Goal: Task Accomplishment & Management: Manage account settings

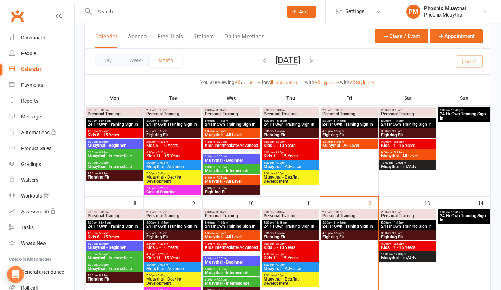
scroll to position [56, 0]
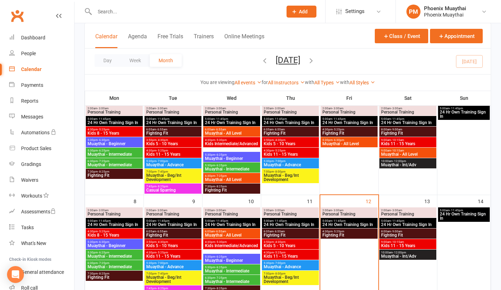
click at [337, 140] on span "- 6:30pm" at bounding box center [339, 139] width 12 height 3
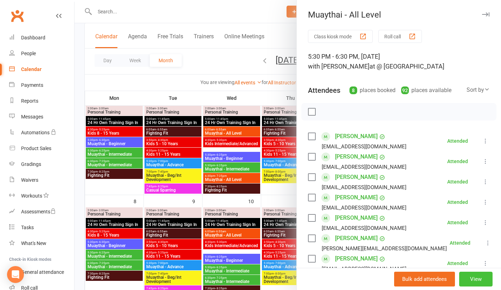
click at [465, 278] on button "View" at bounding box center [475, 279] width 33 height 15
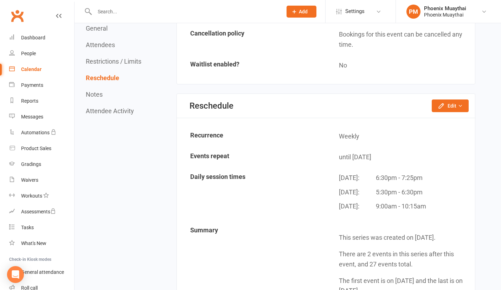
scroll to position [715, 0]
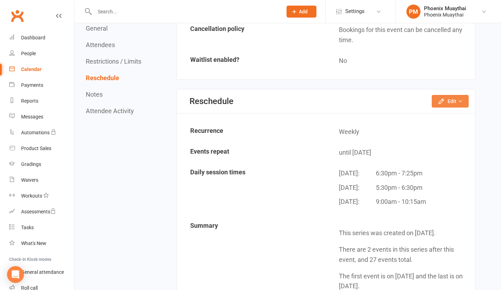
click at [449, 101] on button "Edit" at bounding box center [450, 101] width 37 height 13
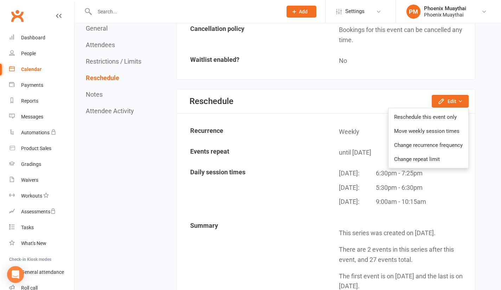
click at [432, 132] on link "Move weekly session times" at bounding box center [428, 131] width 80 height 14
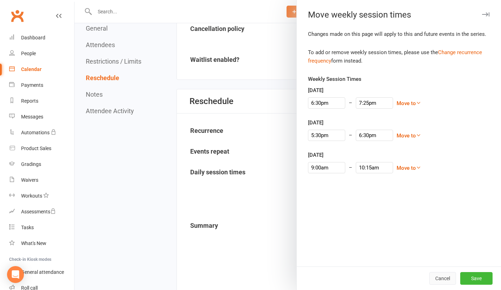
click at [436, 276] on button "Cancel" at bounding box center [442, 278] width 27 height 13
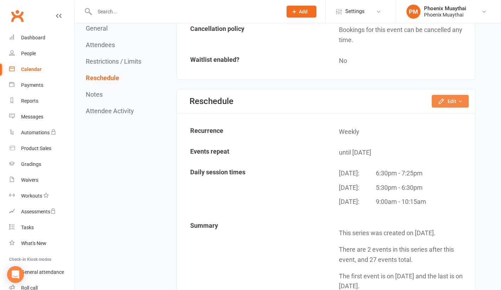
click at [441, 101] on icon "button" at bounding box center [441, 101] width 7 height 7
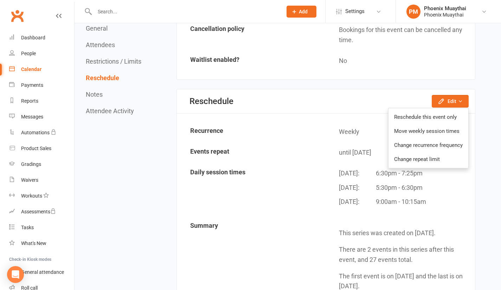
click at [418, 143] on link "Change recurrence frequency" at bounding box center [428, 145] width 80 height 14
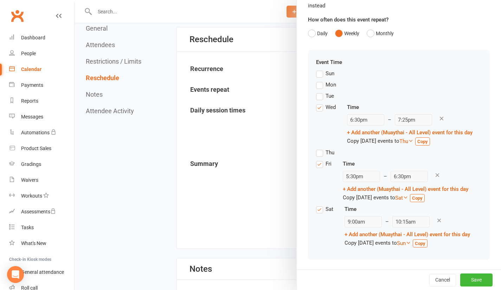
scroll to position [779, 0]
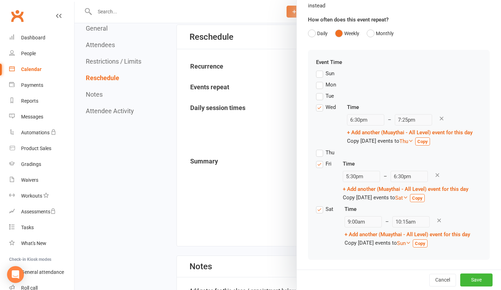
click at [316, 109] on label "Wed" at bounding box center [326, 107] width 20 height 8
click at [316, 103] on input "Wed" at bounding box center [318, 103] width 5 height 0
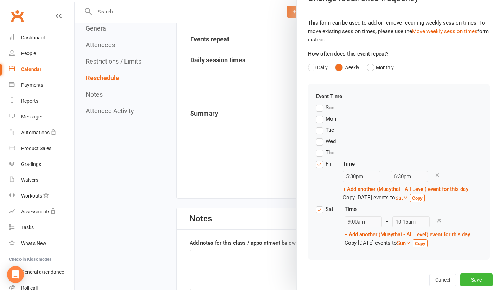
scroll to position [828, 0]
click at [467, 278] on button "Save" at bounding box center [476, 279] width 32 height 13
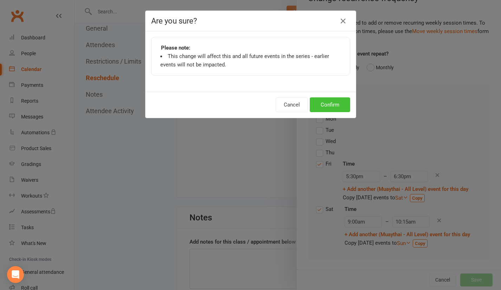
click at [323, 107] on button "Confirm" at bounding box center [330, 104] width 40 height 15
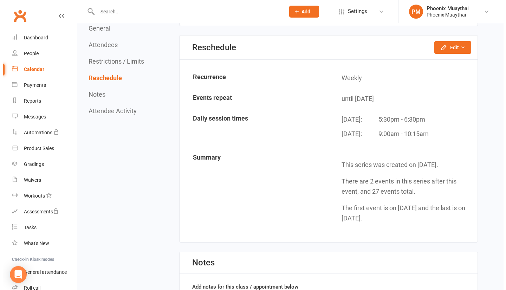
scroll to position [768, 0]
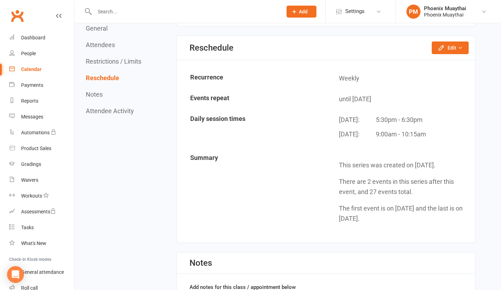
click at [469, 272] on div "Notes" at bounding box center [326, 262] width 298 height 21
click at [445, 46] on button "Edit" at bounding box center [450, 47] width 37 height 13
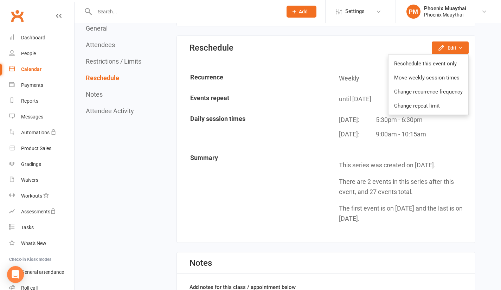
click at [420, 61] on link "Reschedule this event only" at bounding box center [428, 64] width 80 height 14
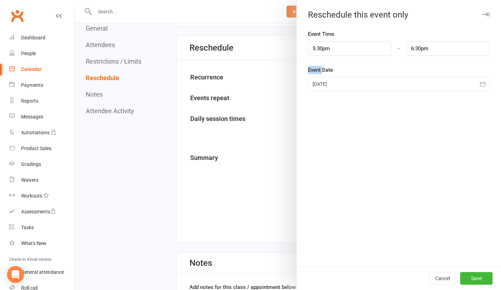
click at [420, 61] on div "Event Time 5:30pm - 6:30pm Event Date [DATE] [DATE] Sun Mon Tue Wed Thu Fri Sat…" at bounding box center [399, 148] width 204 height 237
click at [435, 276] on button "Cancel" at bounding box center [442, 278] width 27 height 13
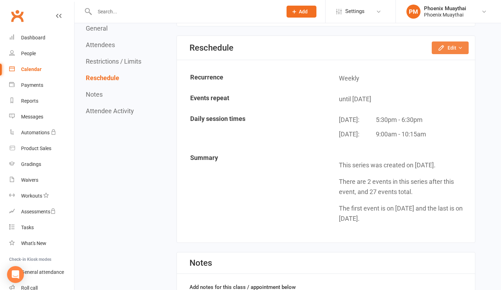
click at [447, 47] on button "Edit" at bounding box center [450, 47] width 37 height 13
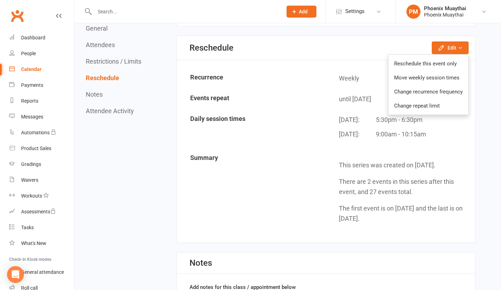
click at [410, 78] on link "Move weekly session times" at bounding box center [428, 78] width 80 height 14
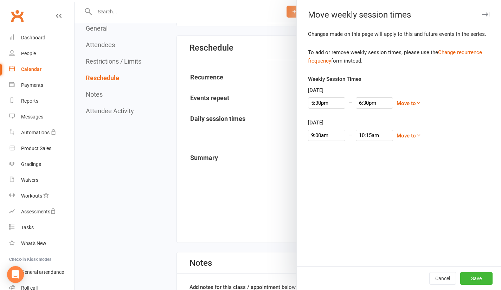
click at [455, 50] on link "Change recurrence frequency" at bounding box center [395, 56] width 174 height 15
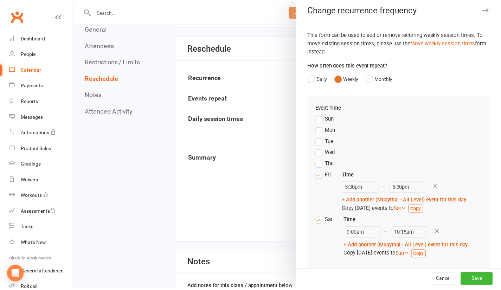
scroll to position [17, 0]
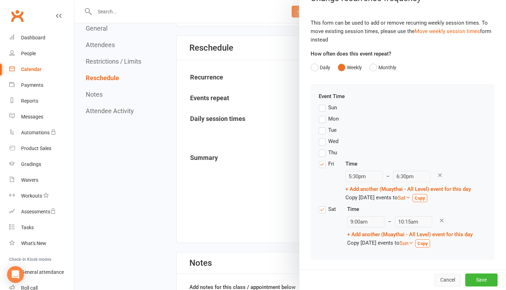
drag, startPoint x: 437, startPoint y: 278, endPoint x: 286, endPoint y: 39, distance: 282.1
click at [437, 278] on button "Cancel" at bounding box center [447, 280] width 27 height 13
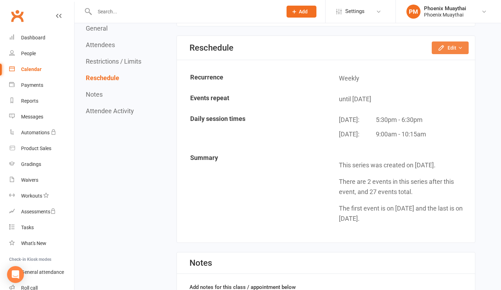
click at [443, 44] on icon "button" at bounding box center [441, 47] width 7 height 7
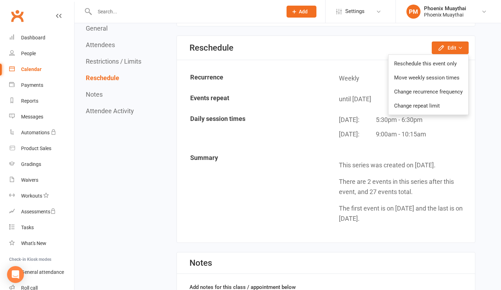
click at [428, 76] on link "Move weekly session times" at bounding box center [428, 78] width 80 height 14
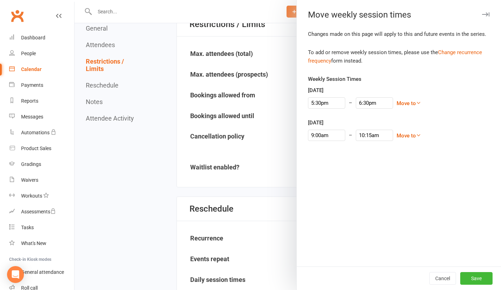
scroll to position [607, 0]
click at [436, 278] on button "Cancel" at bounding box center [442, 278] width 27 height 13
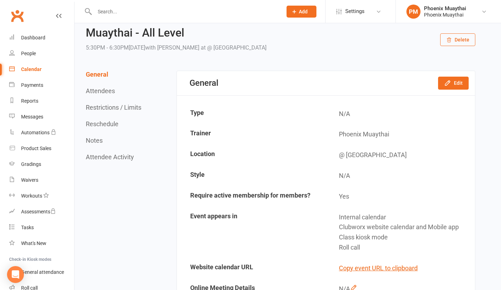
scroll to position [32, 0]
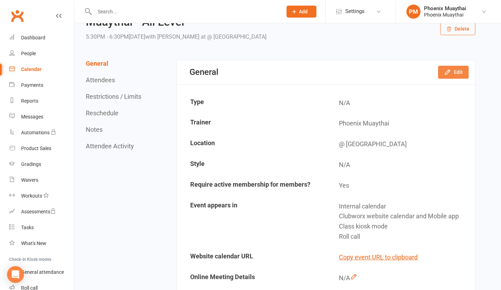
click at [452, 71] on button "Edit" at bounding box center [453, 72] width 31 height 13
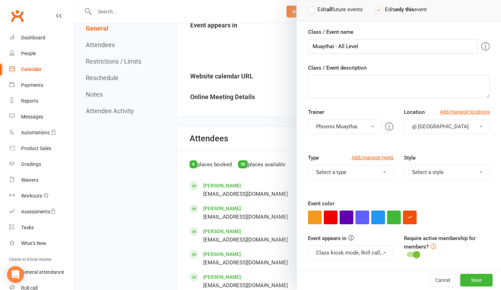
scroll to position [216, 0]
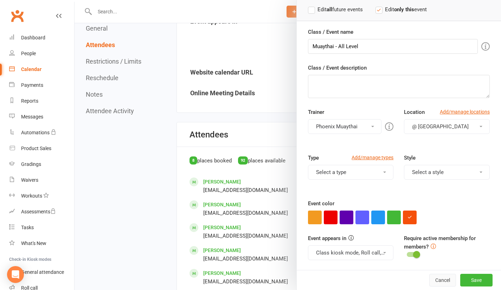
click at [432, 278] on button "Cancel" at bounding box center [442, 280] width 27 height 13
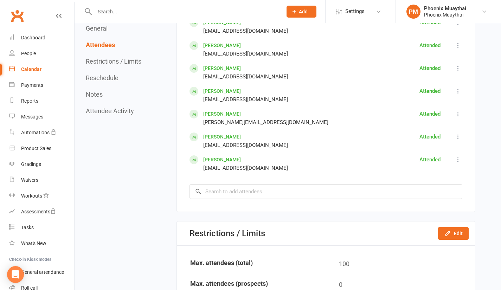
scroll to position [399, 0]
click at [451, 233] on icon "button" at bounding box center [447, 233] width 7 height 7
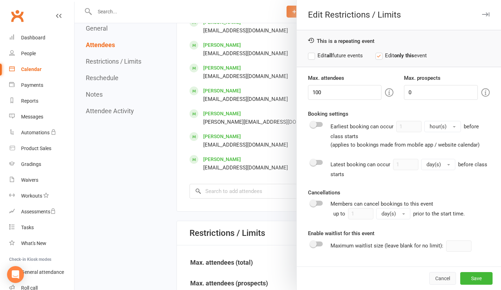
click at [437, 277] on button "Cancel" at bounding box center [442, 278] width 27 height 13
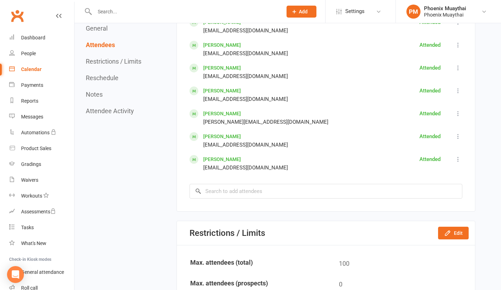
click at [33, 68] on div "Calendar" at bounding box center [31, 69] width 20 height 6
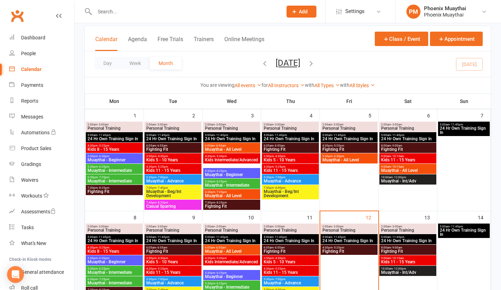
scroll to position [42, 0]
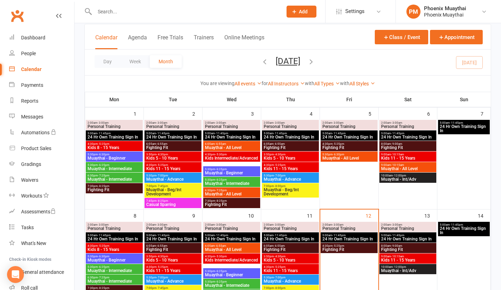
click at [363, 156] on span "Muaythai - All Level" at bounding box center [349, 158] width 54 height 4
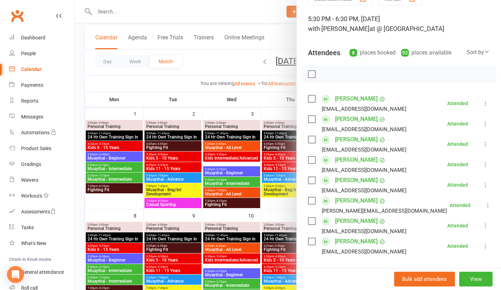
scroll to position [0, 0]
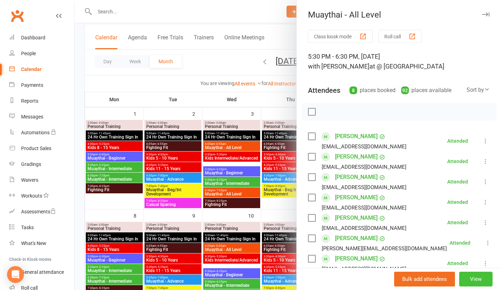
click at [463, 282] on button "View" at bounding box center [475, 279] width 33 height 15
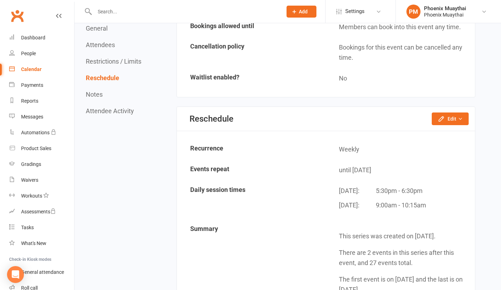
scroll to position [697, 0]
click at [450, 125] on button "Edit" at bounding box center [450, 118] width 37 height 13
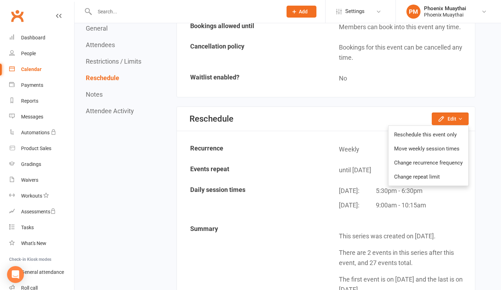
click at [444, 134] on link "Reschedule this event only" at bounding box center [428, 135] width 80 height 14
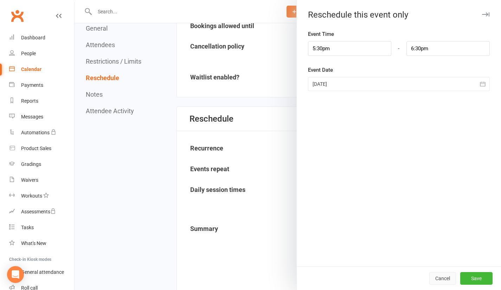
click at [439, 282] on button "Cancel" at bounding box center [442, 278] width 27 height 13
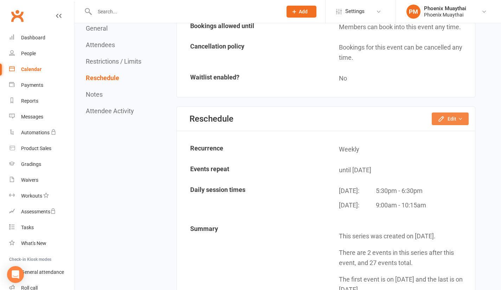
click at [454, 123] on button "Edit" at bounding box center [450, 118] width 37 height 13
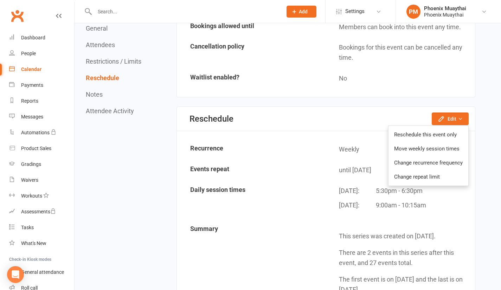
click at [433, 150] on link "Move weekly session times" at bounding box center [428, 149] width 80 height 14
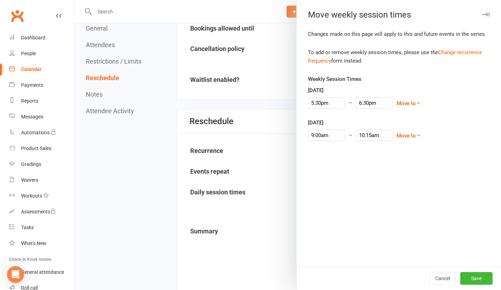
scroll to position [696, 0]
click at [439, 278] on button "Cancel" at bounding box center [442, 278] width 27 height 13
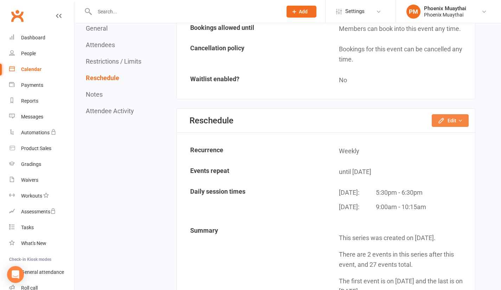
click at [452, 120] on button "Edit" at bounding box center [450, 120] width 37 height 13
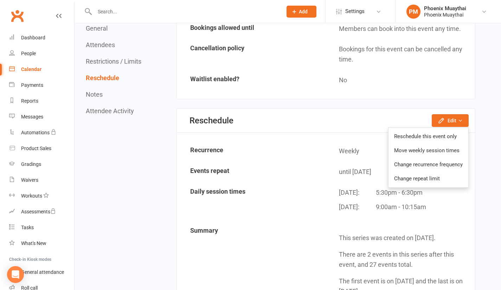
click at [437, 162] on link "Change recurrence frequency" at bounding box center [428, 164] width 80 height 14
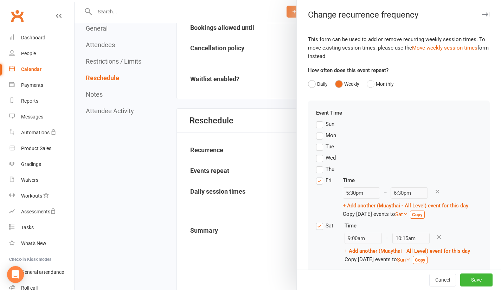
scroll to position [17, 0]
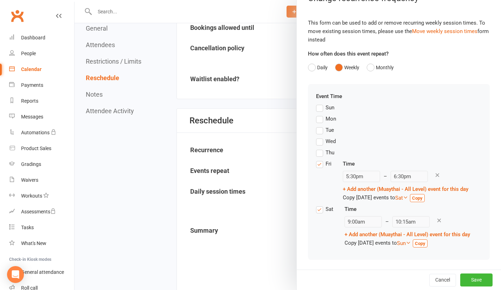
click at [466, 281] on button "Save" at bounding box center [476, 279] width 32 height 13
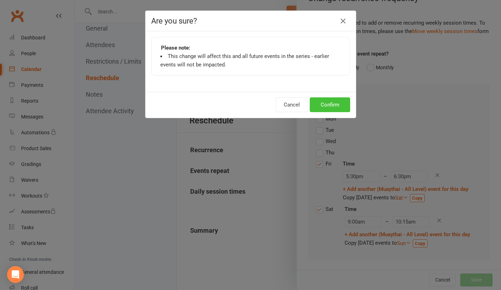
click at [328, 103] on button "Confirm" at bounding box center [330, 104] width 40 height 15
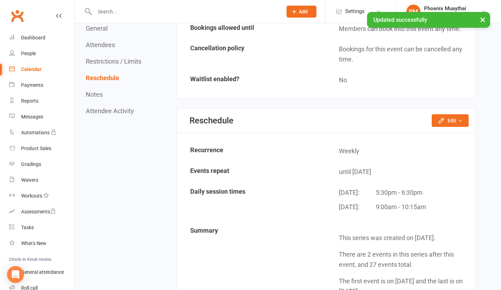
click at [449, 121] on button "Edit" at bounding box center [450, 120] width 37 height 13
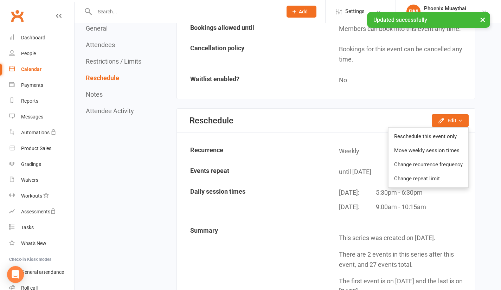
click at [434, 180] on link "Change repeat limit" at bounding box center [428, 179] width 80 height 14
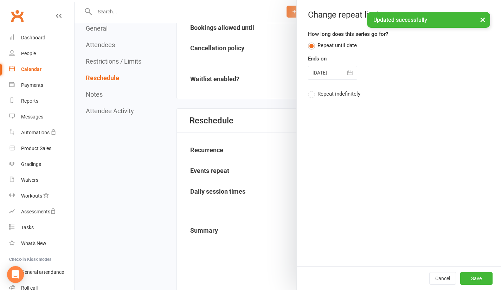
click at [308, 95] on label "Repeat indefinitely" at bounding box center [334, 94] width 52 height 8
click at [308, 90] on input "Repeat indefinitely" at bounding box center [310, 90] width 5 height 0
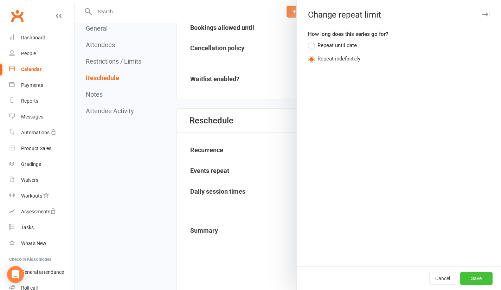
click at [469, 281] on button "Save" at bounding box center [476, 278] width 32 height 13
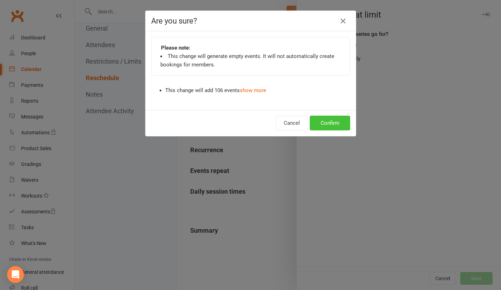
click at [328, 123] on button "Confirm" at bounding box center [330, 123] width 40 height 15
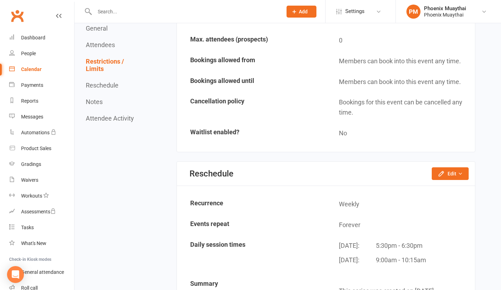
scroll to position [637, 0]
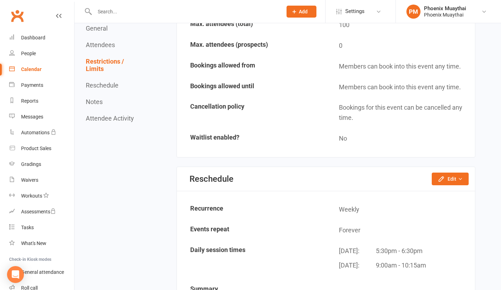
click at [37, 68] on div "Calendar" at bounding box center [31, 69] width 20 height 6
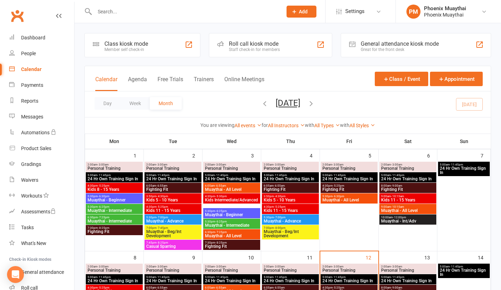
click at [35, 71] on div "Calendar" at bounding box center [31, 69] width 20 height 6
click at [39, 33] on link "Dashboard" at bounding box center [41, 38] width 65 height 16
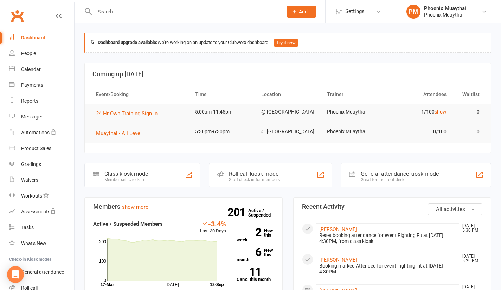
click at [28, 38] on div "Dashboard" at bounding box center [33, 38] width 24 height 6
click at [29, 51] on div "People" at bounding box center [28, 54] width 15 height 6
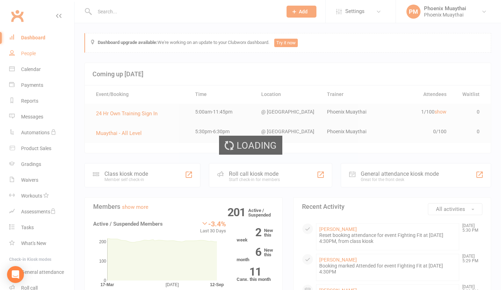
select select "100"
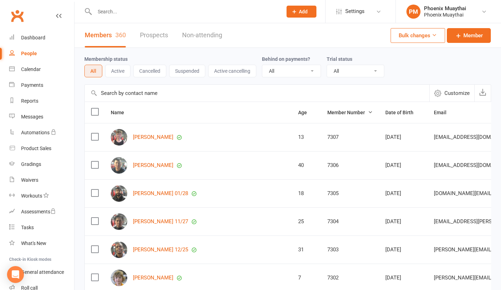
click at [115, 11] on input "text" at bounding box center [184, 12] width 185 height 10
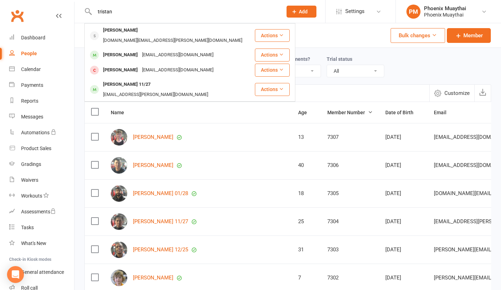
type input "tristan"
click at [110, 28] on div "[PERSON_NAME]" at bounding box center [120, 30] width 39 height 10
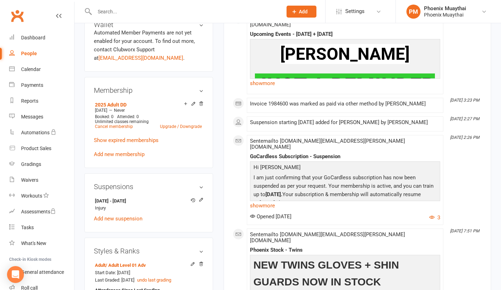
scroll to position [283, 0]
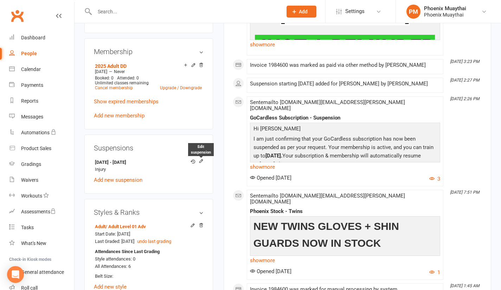
click at [199, 159] on icon at bounding box center [201, 161] width 5 height 5
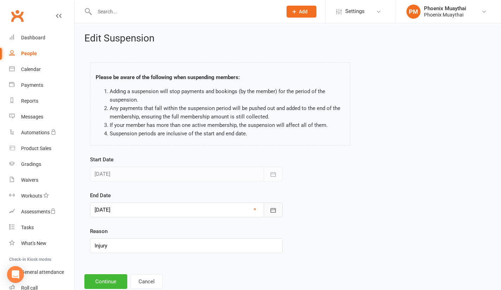
click at [273, 210] on icon "button" at bounding box center [272, 210] width 5 height 5
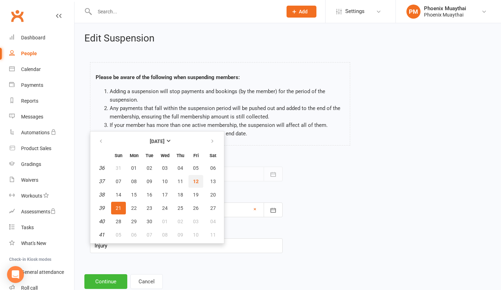
click at [196, 180] on span "12" at bounding box center [196, 182] width 6 height 6
type input "[DATE]"
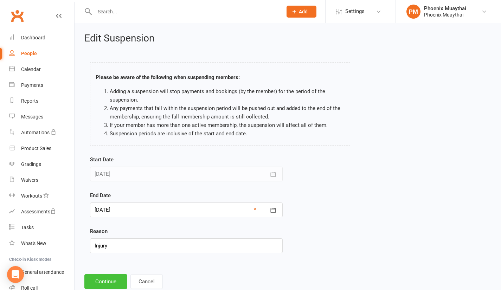
click at [109, 280] on button "Continue" at bounding box center [105, 281] width 43 height 15
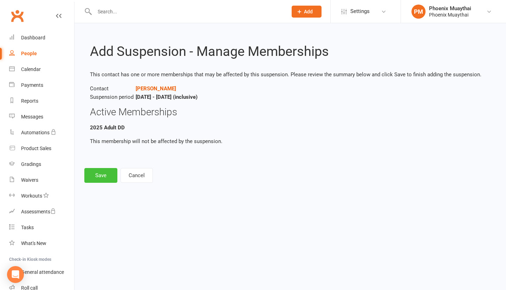
click at [107, 178] on button "Save" at bounding box center [100, 175] width 33 height 15
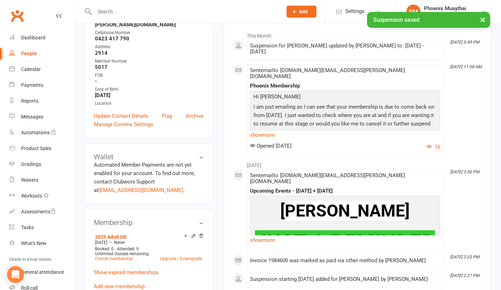
scroll to position [112, 0]
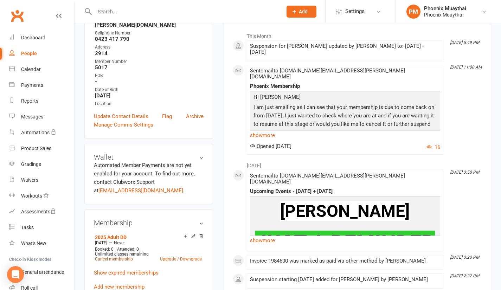
click at [127, 257] on link "Cancel membership" at bounding box center [114, 259] width 38 height 5
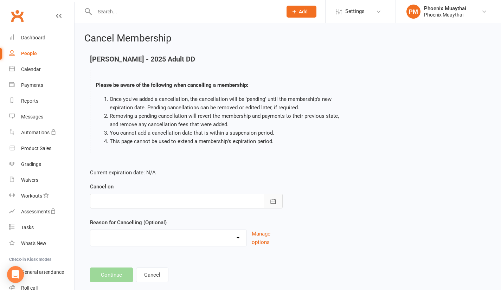
click at [271, 201] on icon "button" at bounding box center [273, 201] width 7 height 7
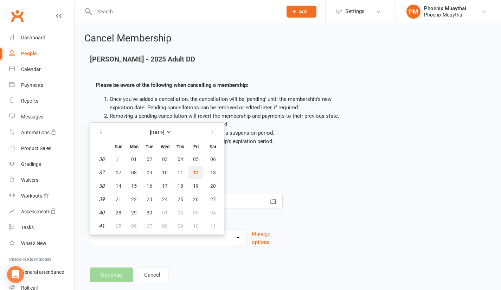
click at [198, 170] on span "12" at bounding box center [196, 173] width 6 height 6
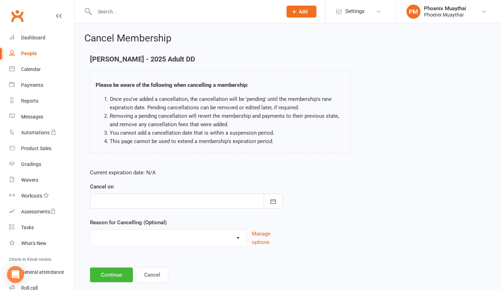
type input "[DATE]"
click at [237, 235] on select "Can't Afford It Change Of Membership Continued Failed Payments Holiday Injury M…" at bounding box center [168, 237] width 156 height 14
select select "7"
click at [90, 230] on select "Can't Afford It Change Of Membership Continued Failed Payments Holiday Injury M…" at bounding box center [168, 237] width 156 height 14
click at [146, 270] on input at bounding box center [186, 274] width 193 height 15
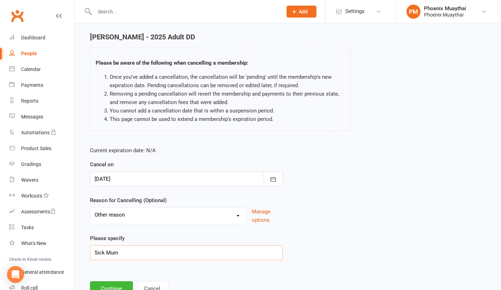
scroll to position [50, 0]
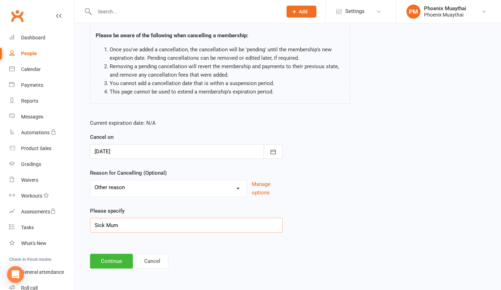
type input "Sick Mum"
click at [120, 262] on button "Continue" at bounding box center [111, 261] width 43 height 15
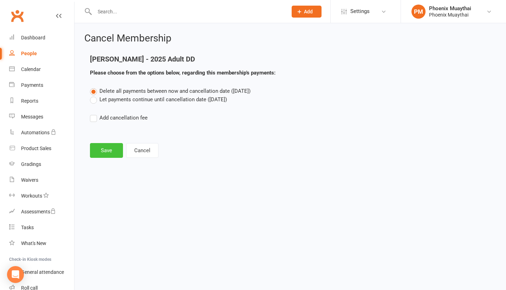
click at [108, 149] on button "Save" at bounding box center [106, 150] width 33 height 15
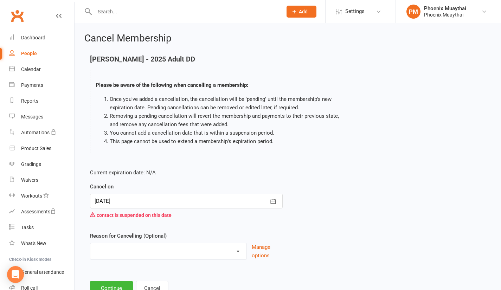
click at [153, 18] on div at bounding box center [180, 11] width 193 height 23
click at [136, 9] on input "text" at bounding box center [184, 12] width 185 height 10
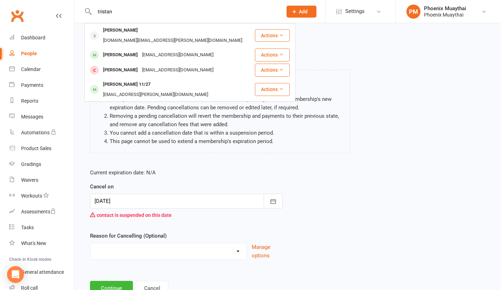
type input "tristan"
click at [122, 33] on div "[PERSON_NAME]" at bounding box center [120, 30] width 39 height 10
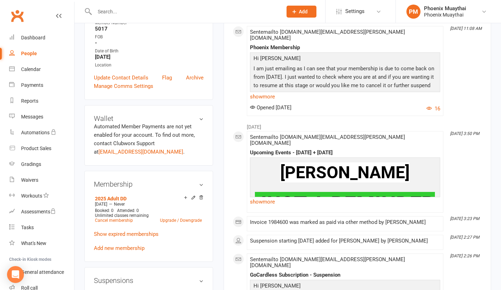
scroll to position [190, 0]
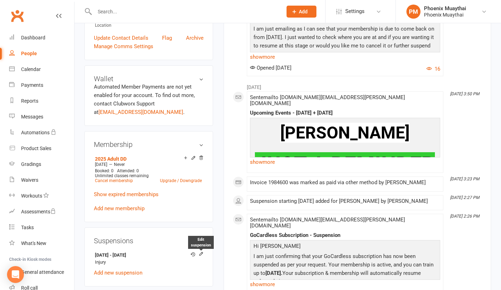
click at [202, 252] on icon at bounding box center [200, 253] width 3 height 3
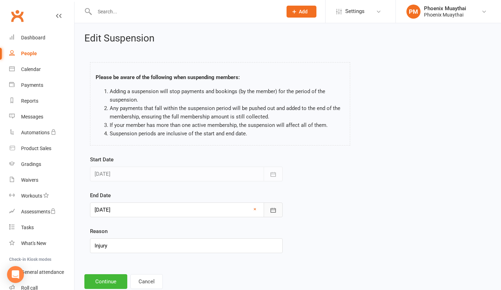
click at [273, 209] on icon "button" at bounding box center [272, 210] width 5 height 5
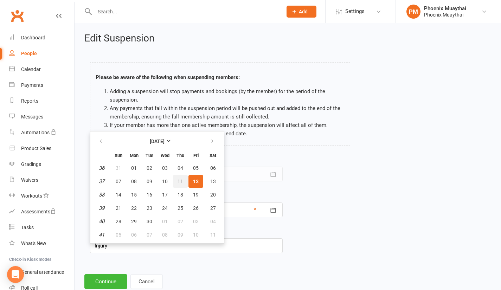
click at [184, 181] on button "11" at bounding box center [180, 181] width 15 height 13
type input "[DATE]"
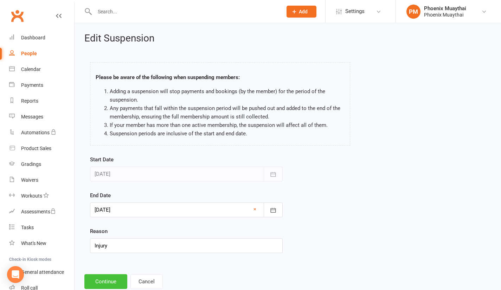
click at [117, 280] on button "Continue" at bounding box center [105, 281] width 43 height 15
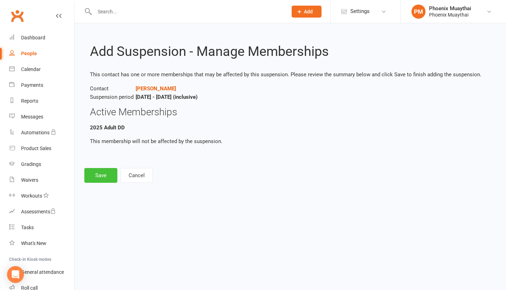
click at [107, 174] on button "Save" at bounding box center [100, 175] width 33 height 15
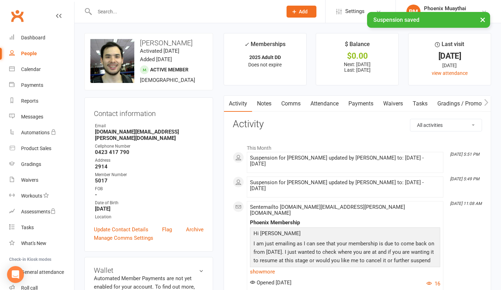
click at [107, 178] on strong "5017" at bounding box center [149, 181] width 109 height 6
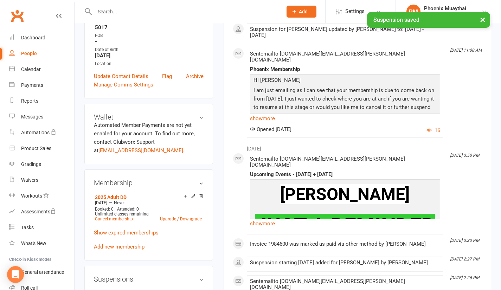
scroll to position [200, 0]
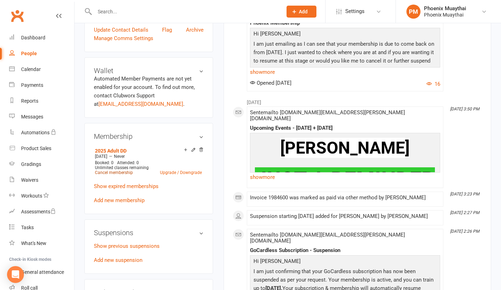
click at [119, 170] on link "Cancel membership" at bounding box center [114, 172] width 38 height 5
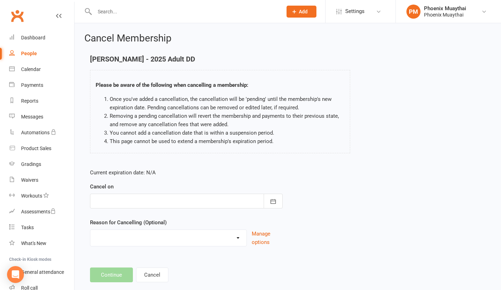
click at [155, 195] on div at bounding box center [186, 201] width 193 height 15
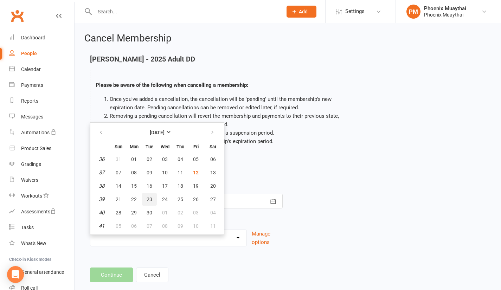
click at [155, 195] on button "23" at bounding box center [149, 199] width 15 height 13
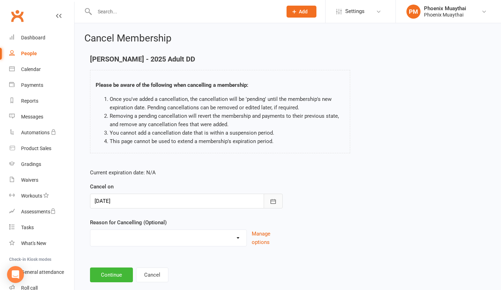
click at [267, 201] on button "button" at bounding box center [273, 201] width 19 height 15
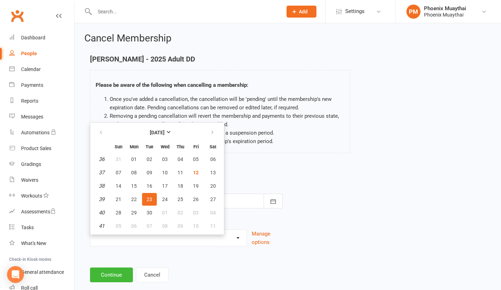
scroll to position [1, 0]
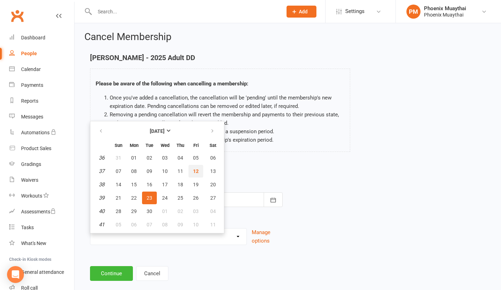
click at [195, 169] on span "12" at bounding box center [196, 171] width 6 height 6
type input "[DATE]"
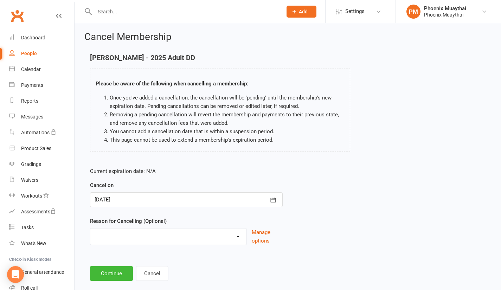
click at [234, 240] on select "Can't Afford It Change Of Membership Continued Failed Payments Holiday Injury M…" at bounding box center [168, 235] width 156 height 14
select select "7"
click at [90, 228] on select "Can't Afford It Change Of Membership Continued Failed Payments Holiday Injury M…" at bounding box center [168, 235] width 156 height 14
click at [110, 270] on input at bounding box center [186, 273] width 193 height 15
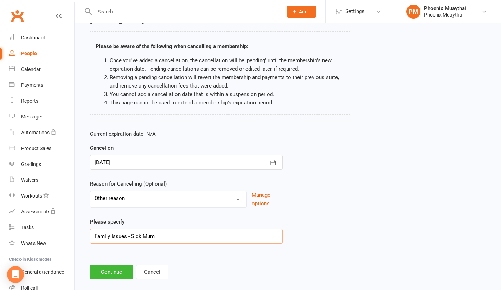
scroll to position [50, 0]
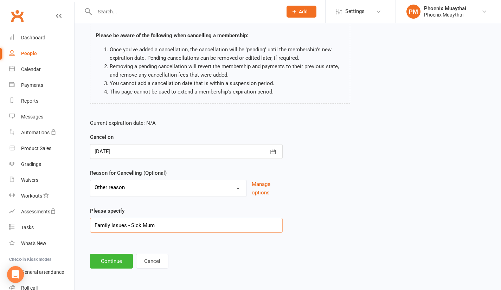
type input "Family Issues - Sick Mum"
click at [117, 259] on button "Continue" at bounding box center [111, 261] width 43 height 15
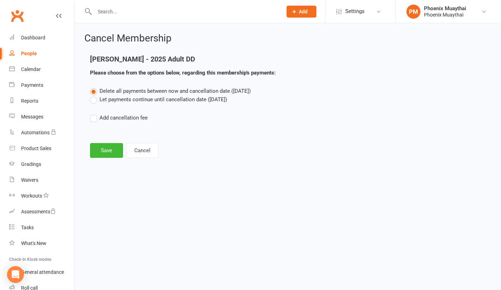
scroll to position [0, 0]
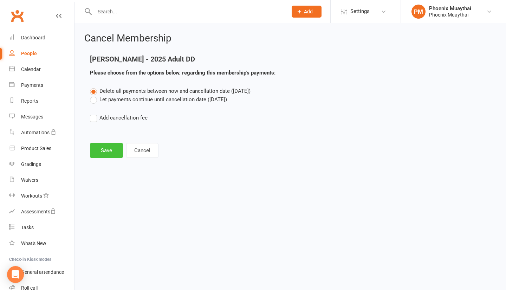
click at [108, 146] on button "Save" at bounding box center [106, 150] width 33 height 15
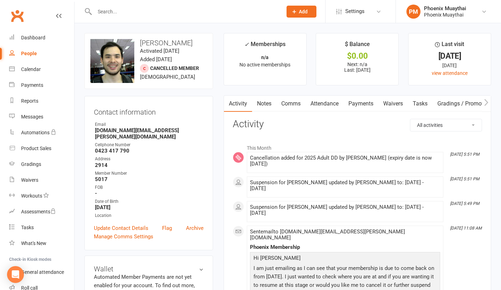
click at [142, 6] on div at bounding box center [180, 11] width 193 height 23
click at [126, 18] on div at bounding box center [180, 11] width 193 height 23
click at [128, 13] on input "text" at bounding box center [184, 12] width 185 height 10
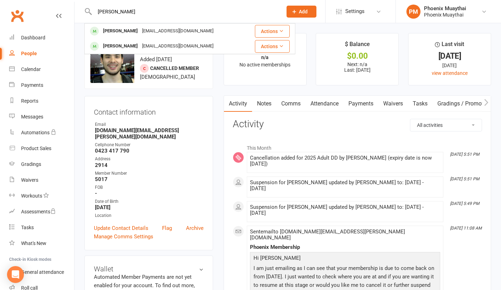
type input "[PERSON_NAME]"
click at [118, 31] on div "[PERSON_NAME]" at bounding box center [120, 31] width 39 height 10
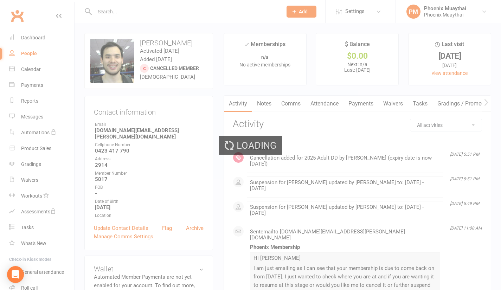
click at [118, 31] on div "Loading" at bounding box center [250, 145] width 501 height 290
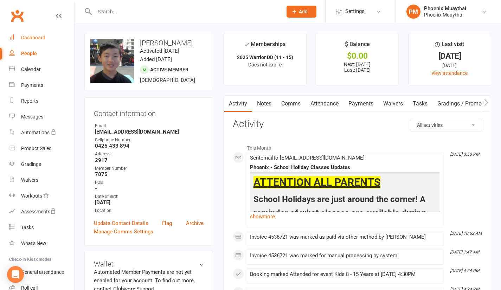
click at [31, 39] on div "Dashboard" at bounding box center [33, 38] width 24 height 6
